Goal: Task Accomplishment & Management: Use online tool/utility

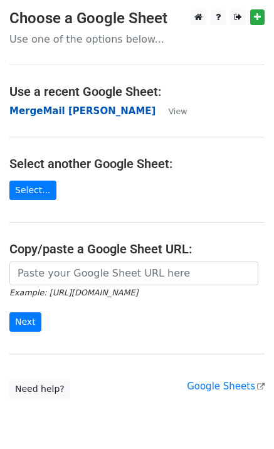
click at [36, 113] on strong "MergeMail Elizabeth Gardner" at bounding box center [82, 110] width 146 height 11
click at [54, 108] on strong "MergeMail [PERSON_NAME]" at bounding box center [82, 110] width 146 height 11
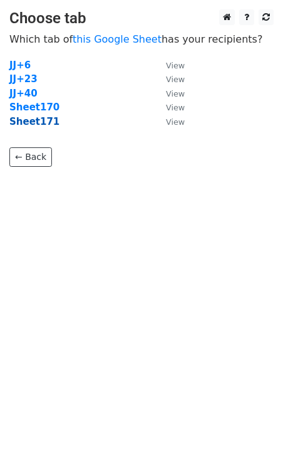
click at [42, 122] on strong "Sheet171" at bounding box center [34, 121] width 50 height 11
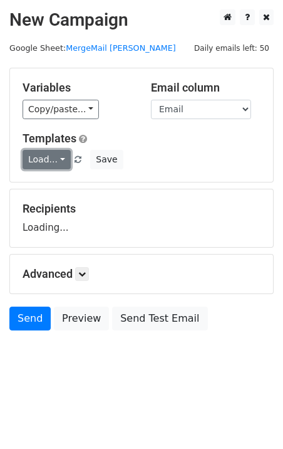
click at [42, 159] on link "Load..." at bounding box center [47, 159] width 48 height 19
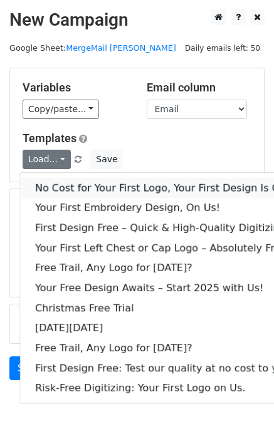
click at [79, 182] on link "No Cost for Your First Logo, Your First Design Is On Us!" at bounding box center [170, 188] width 301 height 20
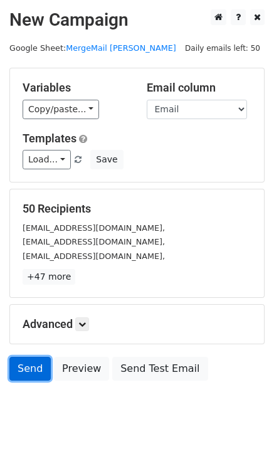
click at [24, 366] on link "Send" at bounding box center [29, 368] width 41 height 24
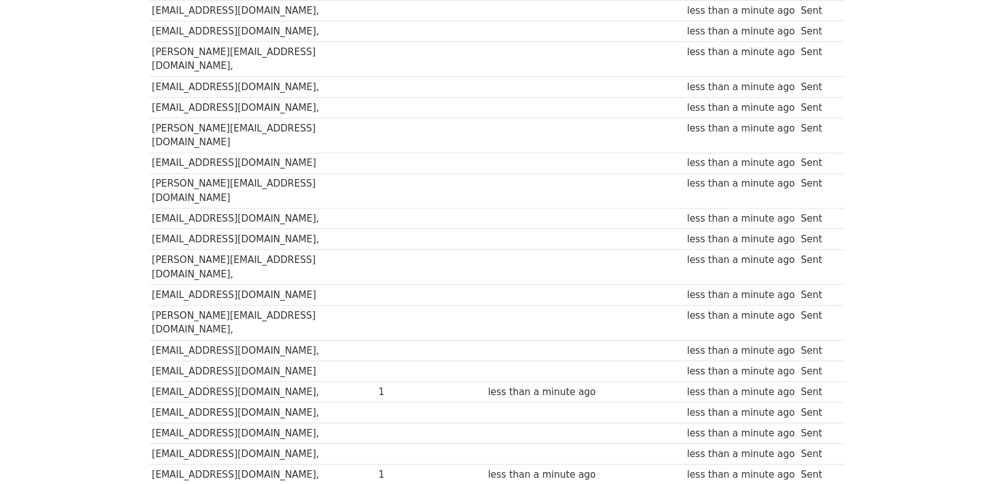
scroll to position [872, 0]
